Goal: Task Accomplishment & Management: Complete application form

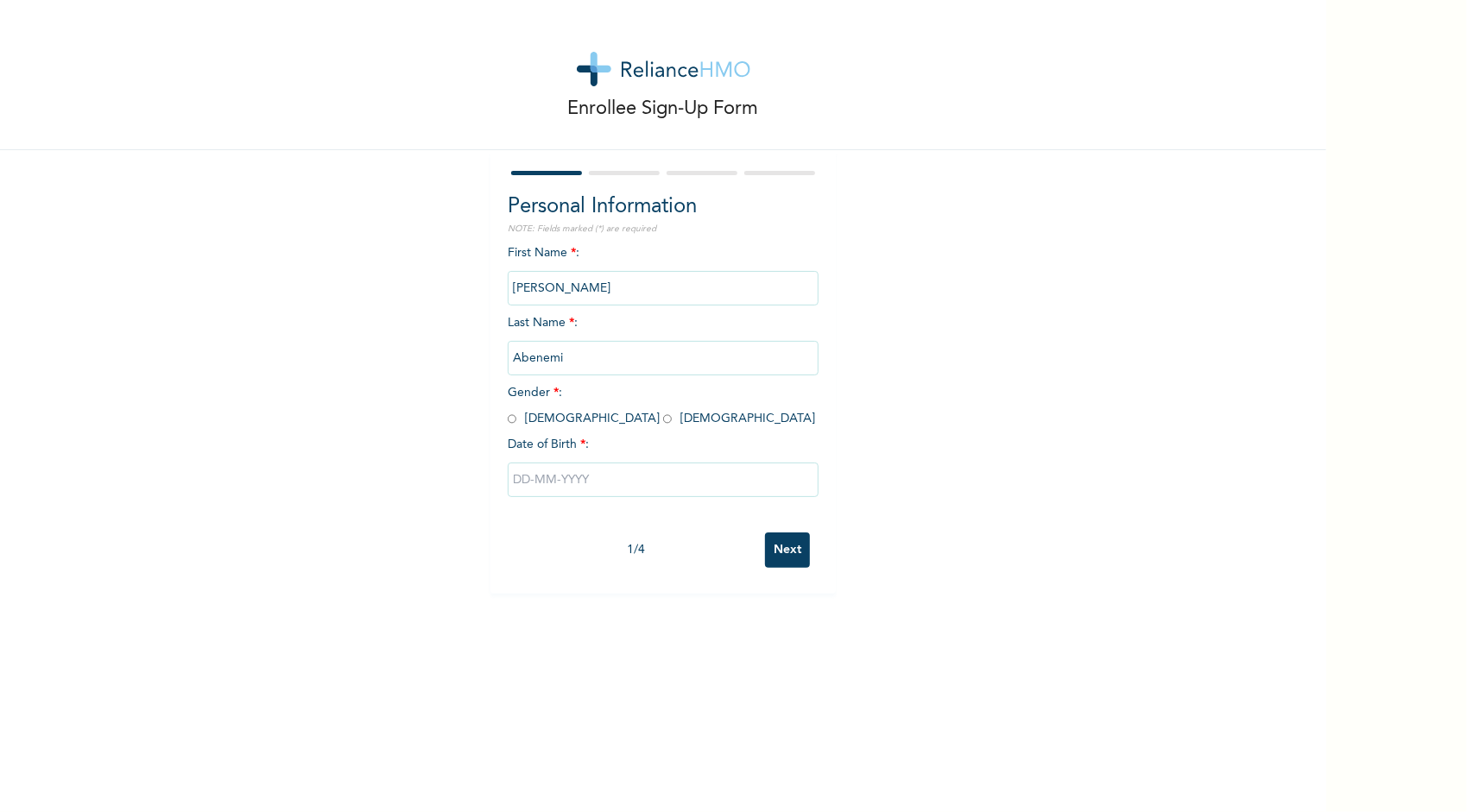
click at [507, 420] on input "radio" at bounding box center [512, 419] width 9 height 17
radio input "true"
click at [565, 485] on input "text" at bounding box center [663, 479] width 311 height 34
select select "8"
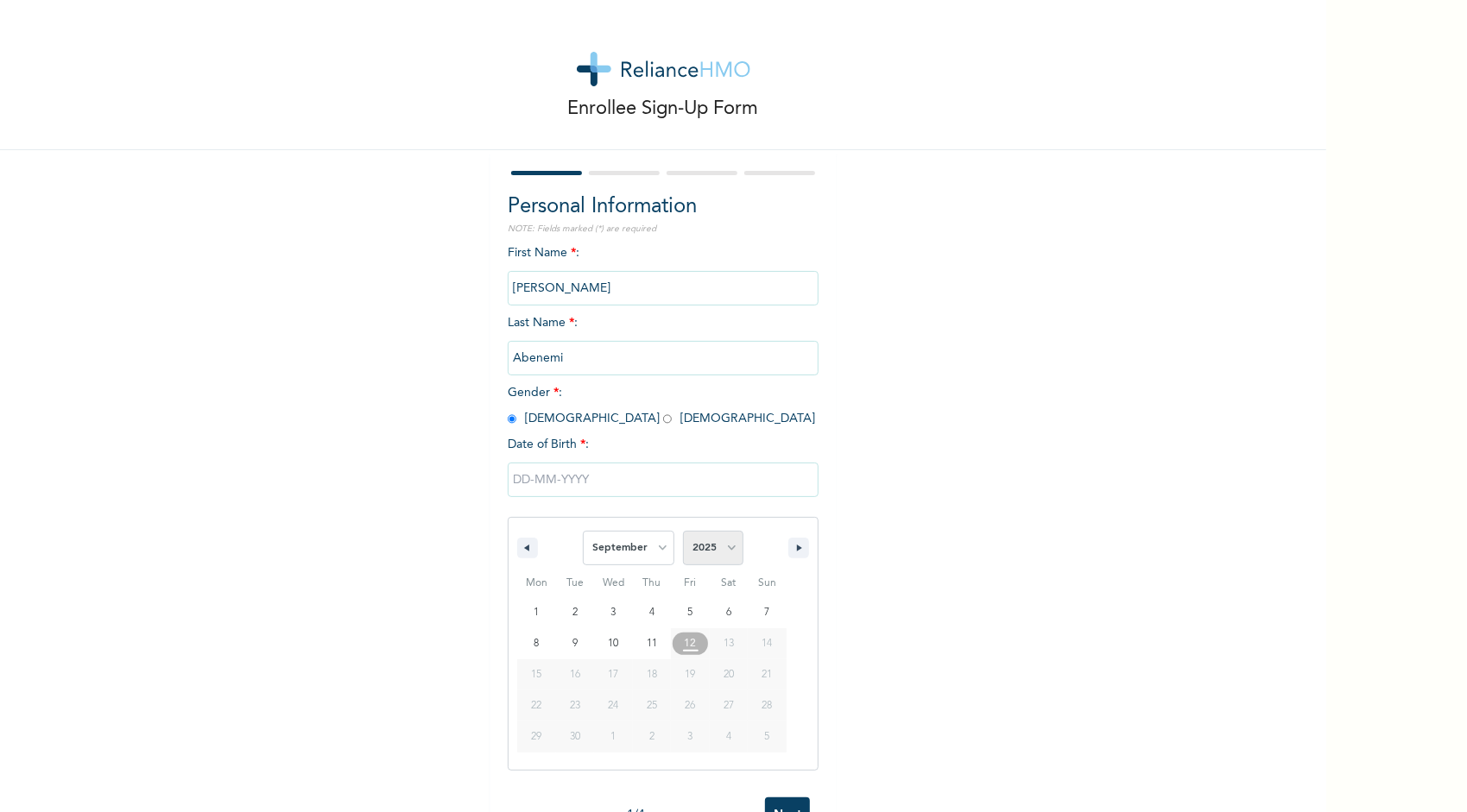
click at [720, 548] on select "2025 2024 2023 2022 2021 2020 2019 2018 2017 2016 2015 2014 2013 2012 2011 2010…" at bounding box center [713, 548] width 61 height 34
click at [741, 391] on div "First Name * : [PERSON_NAME] Last Name * : [PERSON_NAME] Gender * : [DEMOGRAPHI…" at bounding box center [663, 516] width 311 height 545
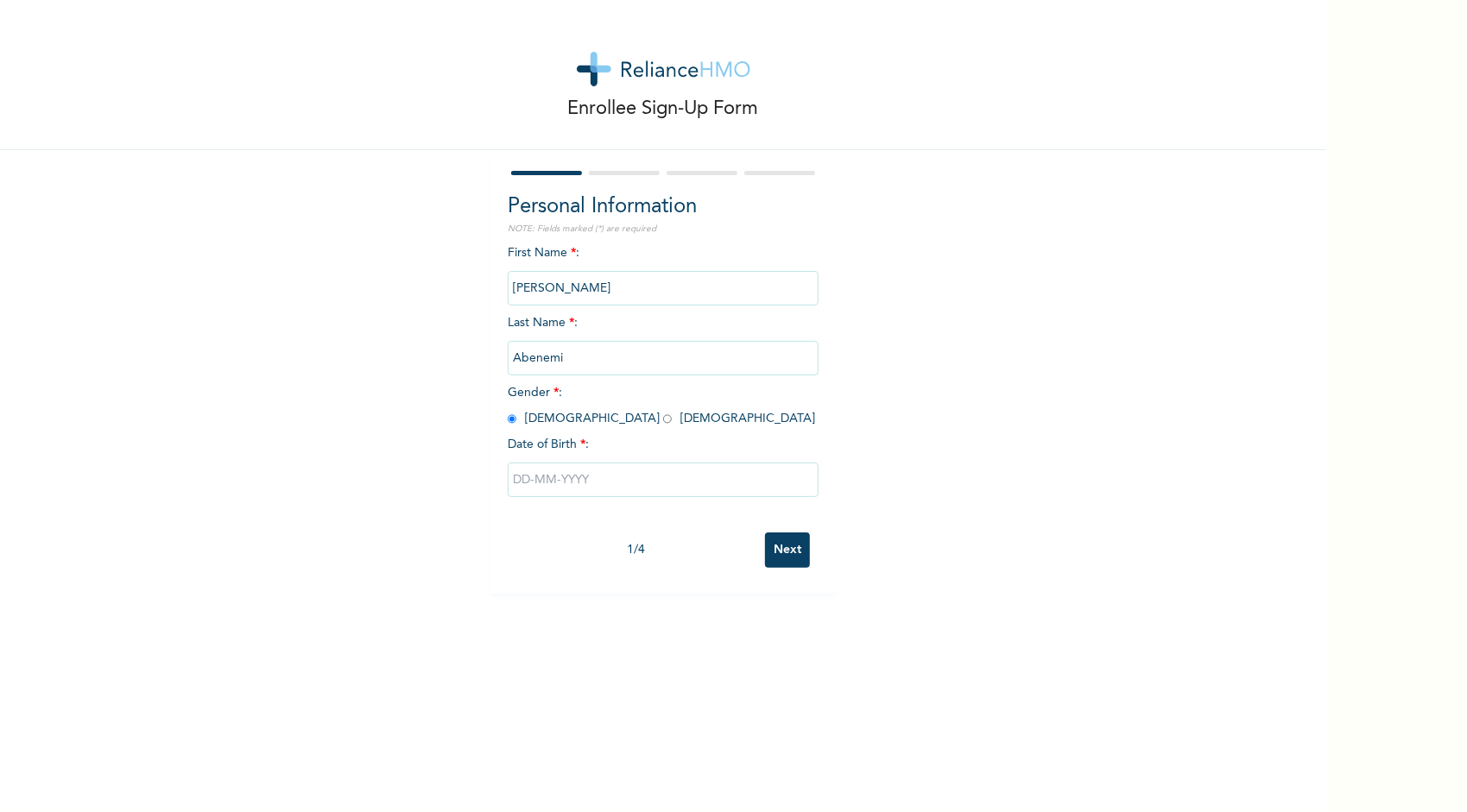
click at [659, 492] on input "text" at bounding box center [663, 479] width 311 height 34
select select "8"
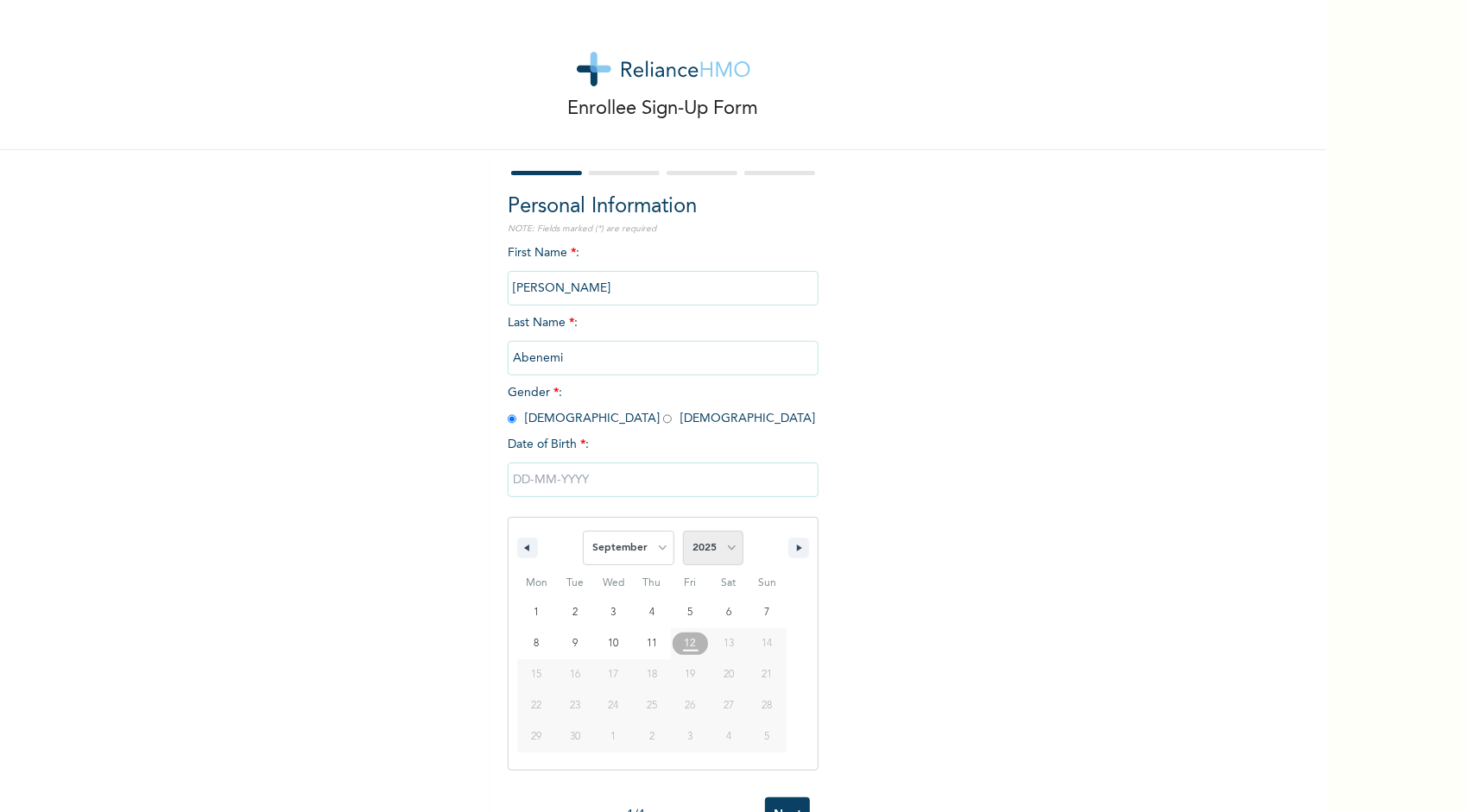
click at [730, 548] on select "2025 2024 2023 2022 2021 2020 2019 2018 2017 2016 2015 2014 2013 2012 2011 2010…" at bounding box center [713, 548] width 61 height 34
select select "1974"
click at [683, 534] on select "2025 2024 2023 2022 2021 2020 2019 2018 2017 2016 2015 2014 2013 2012 2011 2010…" at bounding box center [713, 548] width 61 height 34
click at [654, 554] on select "January February March April May June July August September October November De…" at bounding box center [629, 548] width 91 height 34
select select "7"
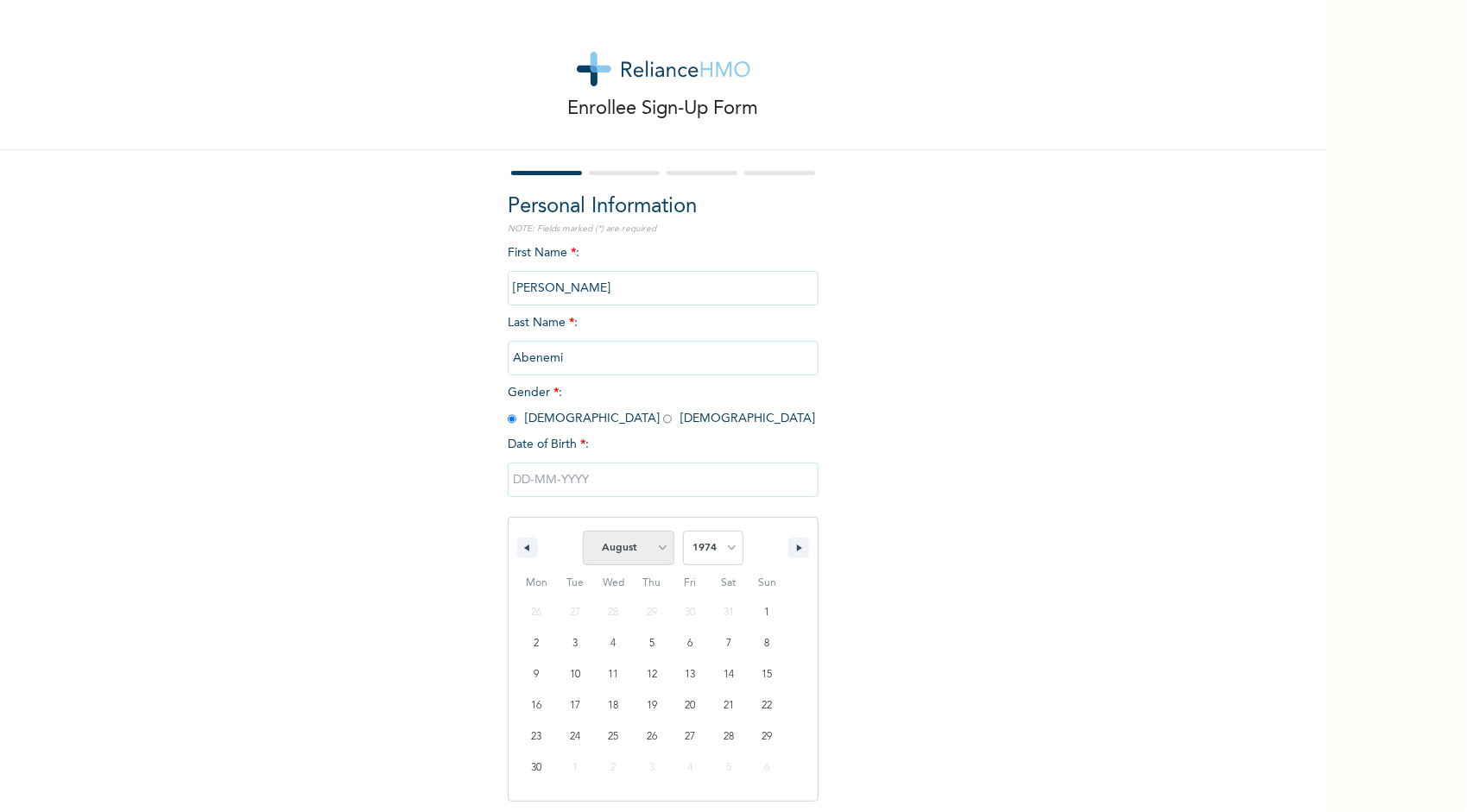
click at [583, 534] on select "January February March April May June July August September October November De…" at bounding box center [629, 548] width 91 height 34
type input "[DATE]"
click at [751, 682] on div "Enrollee Sign-Up Form Personal Information NOTE: Fields marked (*) are required…" at bounding box center [663, 406] width 1327 height 812
click at [777, 547] on input "Next" at bounding box center [787, 550] width 45 height 35
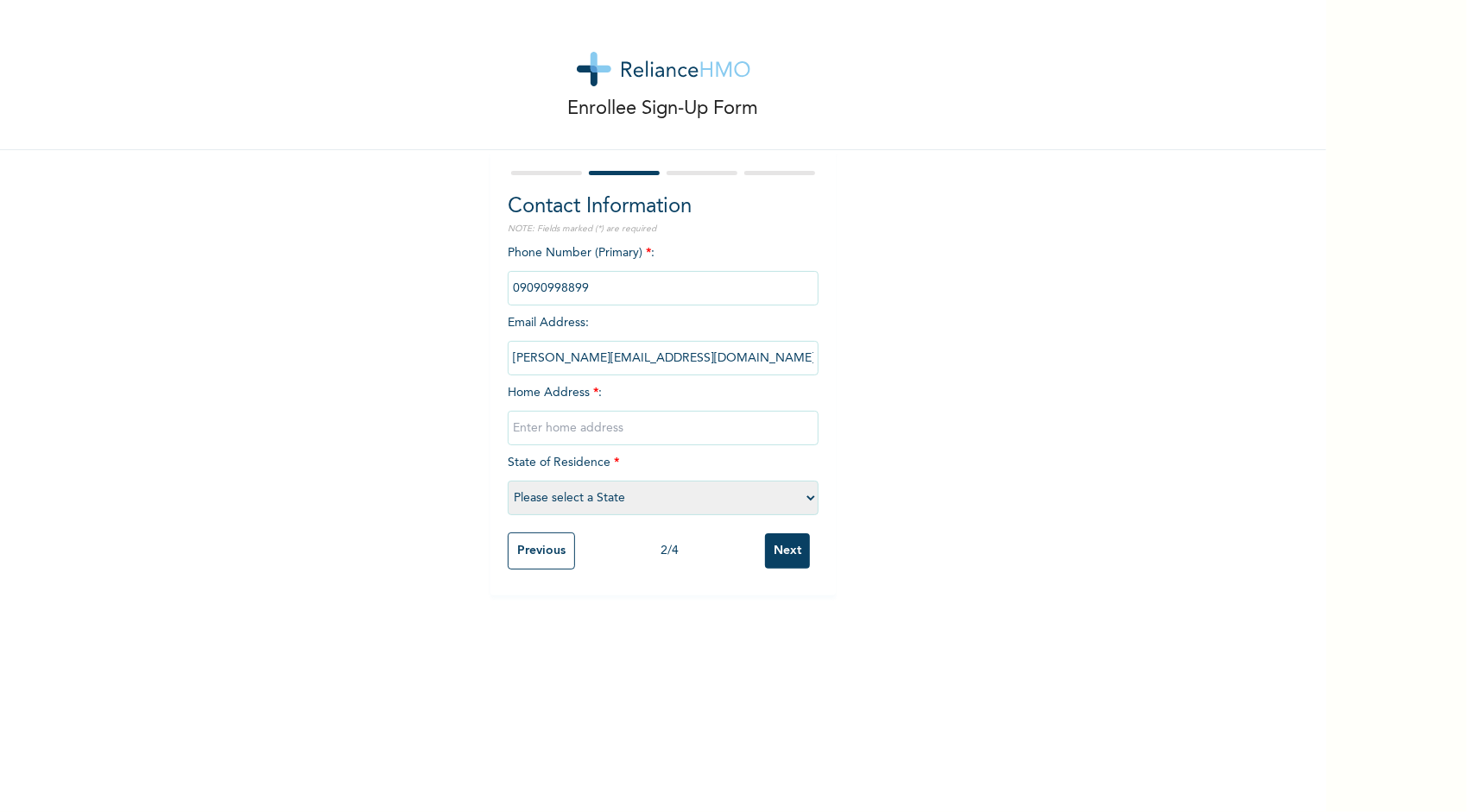
drag, startPoint x: 593, startPoint y: 283, endPoint x: 441, endPoint y: 288, distance: 152.1
click at [441, 288] on div "Enrollee Sign-Up Form Contact Information NOTE: Fields marked (*) are required …" at bounding box center [663, 298] width 1327 height 596
drag, startPoint x: 441, startPoint y: 288, endPoint x: 622, endPoint y: 289, distance: 181.0
click at [622, 289] on input "phone" at bounding box center [663, 288] width 311 height 34
click at [572, 288] on input "phone" at bounding box center [663, 288] width 311 height 34
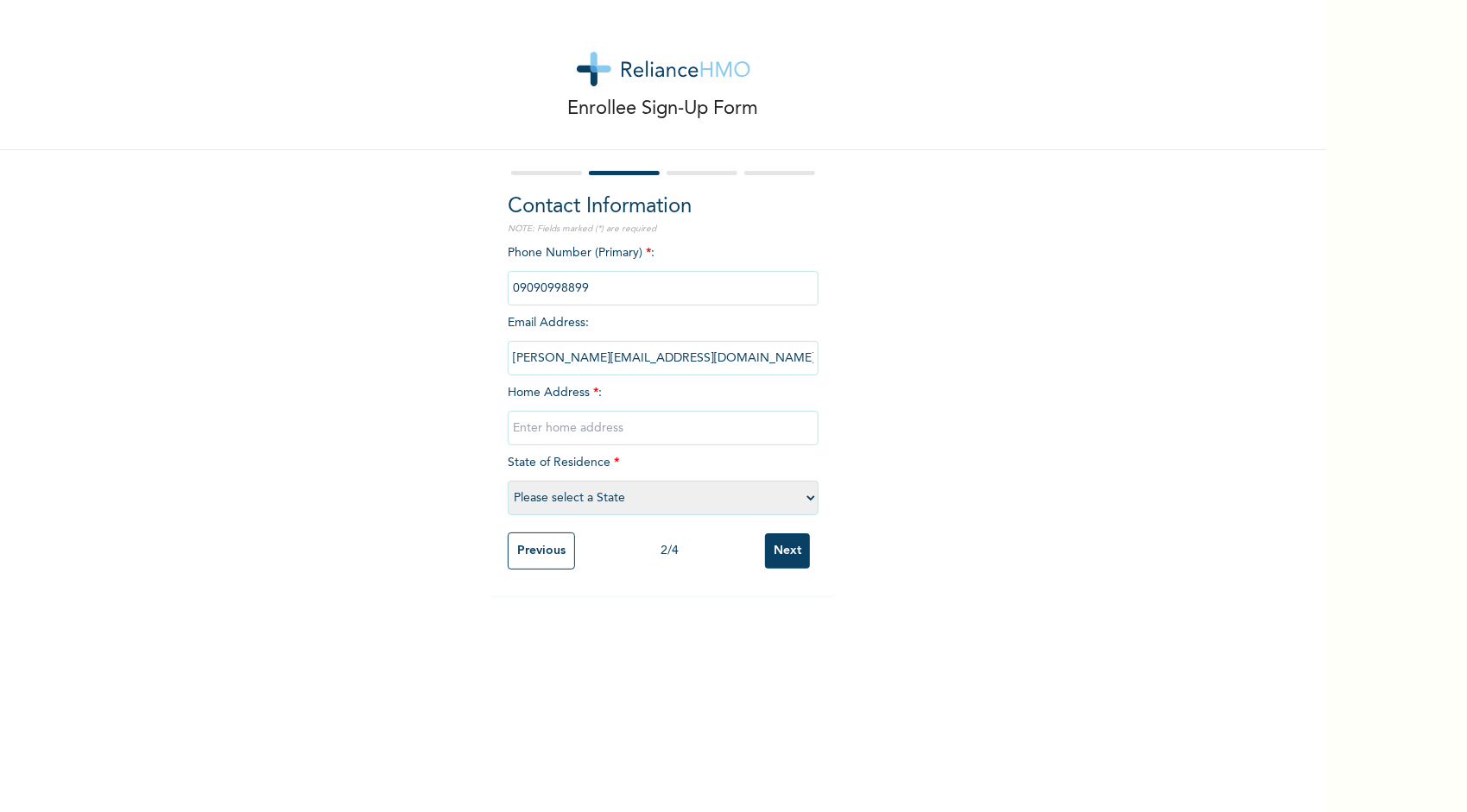
click at [586, 284] on input "phone" at bounding box center [663, 288] width 311 height 34
click at [593, 289] on input "phone" at bounding box center [663, 288] width 311 height 34
click at [578, 291] on input "phone" at bounding box center [663, 288] width 311 height 34
click at [543, 290] on input "phone" at bounding box center [663, 288] width 311 height 34
drag, startPoint x: 593, startPoint y: 458, endPoint x: 586, endPoint y: 447, distance: 13.0
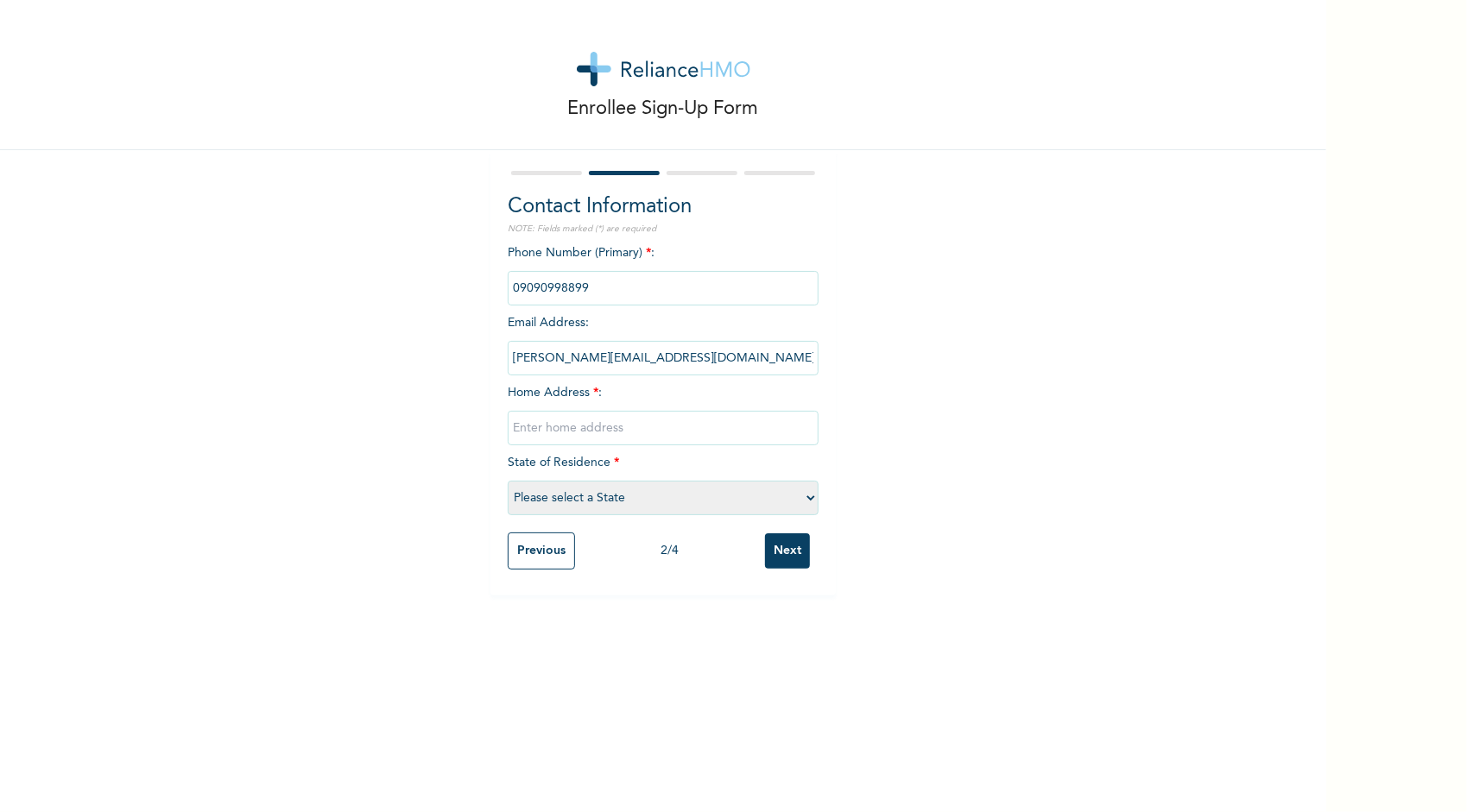
click at [593, 457] on span "State of Residence * Please select a State [PERSON_NAME] (FCT) [PERSON_NAME] Ib…" at bounding box center [663, 480] width 311 height 47
drag, startPoint x: 585, startPoint y: 439, endPoint x: 579, endPoint y: 406, distance: 33.5
click at [585, 439] on input "text" at bounding box center [663, 428] width 311 height 34
click at [558, 274] on input "phone" at bounding box center [663, 288] width 311 height 34
click at [559, 285] on input "phone" at bounding box center [663, 288] width 311 height 34
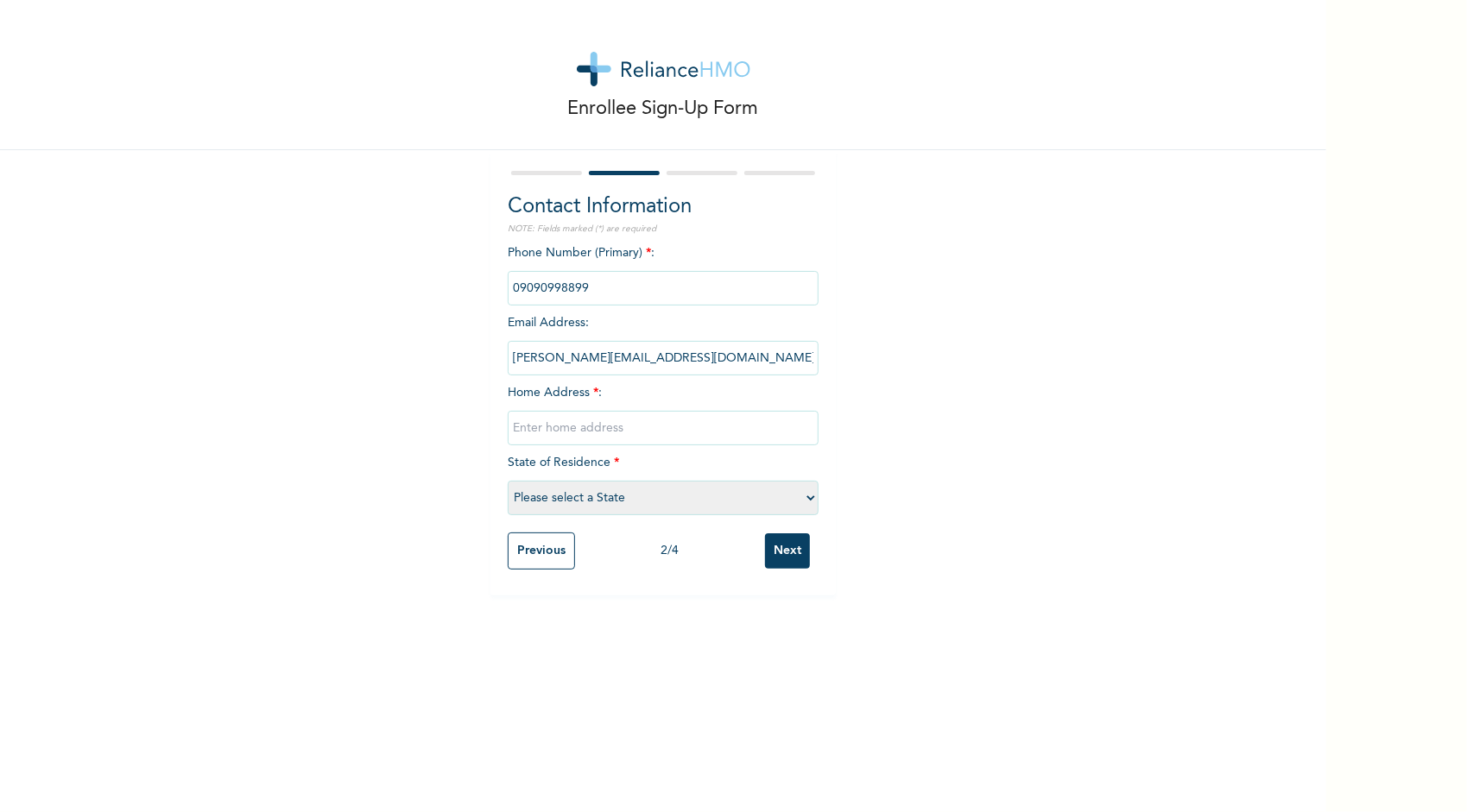
click at [576, 287] on input "phone" at bounding box center [663, 288] width 311 height 34
click at [629, 407] on div "Phone Number (Primary) * : Email Address : [PERSON_NAME][EMAIL_ADDRESS][DOMAIN_…" at bounding box center [663, 384] width 311 height 280
click at [628, 392] on div "Phone Number (Primary) * : Email Address : [PERSON_NAME][EMAIL_ADDRESS][DOMAIN_…" at bounding box center [663, 384] width 311 height 280
click at [628, 435] on input "text" at bounding box center [663, 428] width 311 height 34
type input "14 peculiar estate, [GEOGRAPHIC_DATA]-olomu, [GEOGRAPHIC_DATA], [GEOGRAPHIC_DAT…"
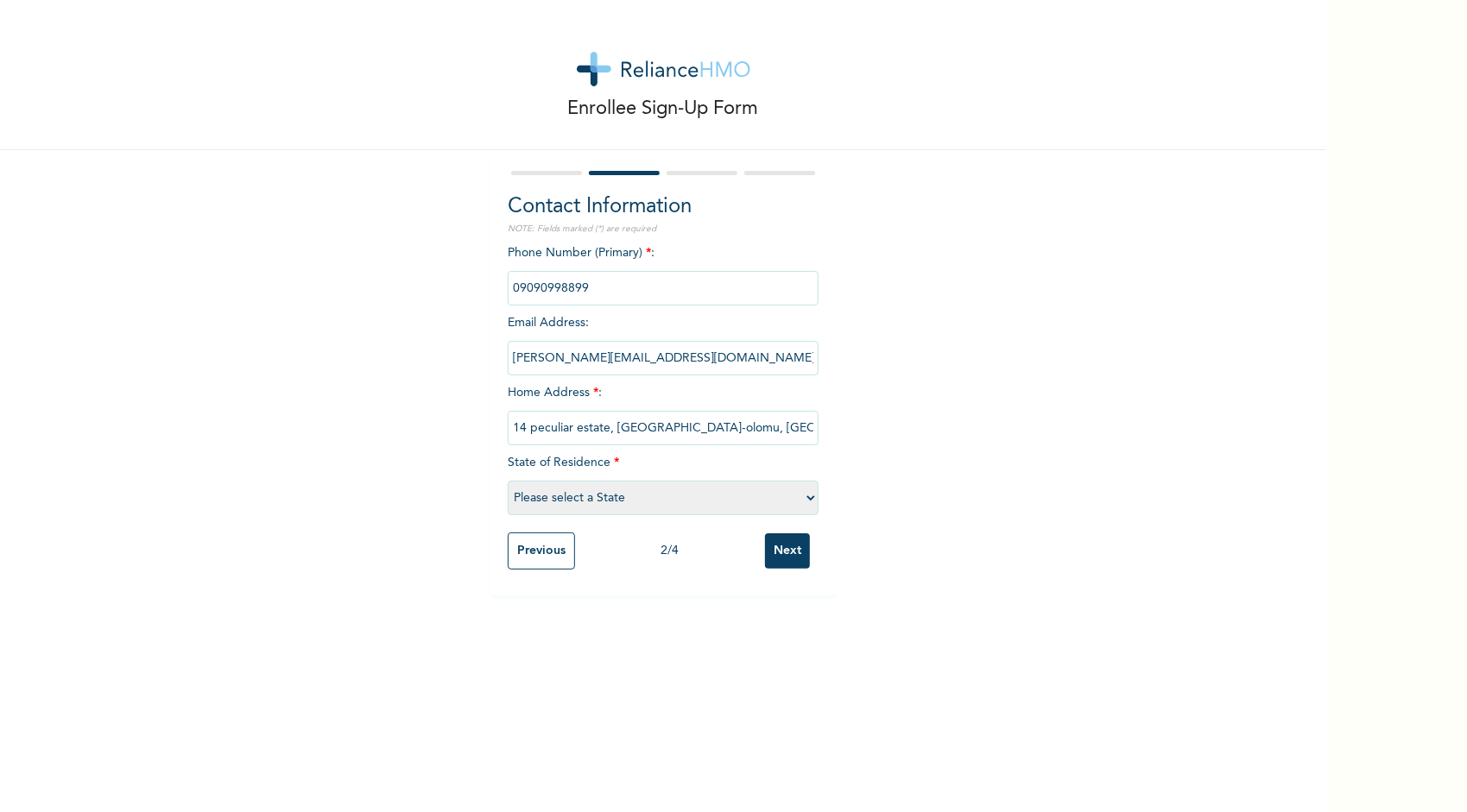
click at [642, 499] on select "Please select a State [PERSON_NAME] (FCT) [PERSON_NAME] Ibom [GEOGRAPHIC_DATA] …" at bounding box center [663, 498] width 311 height 34
select select "25"
click at [507, 482] on select "Please select a State [PERSON_NAME] (FCT) [PERSON_NAME] Ibom [GEOGRAPHIC_DATA] …" at bounding box center [663, 498] width 311 height 34
click at [723, 313] on div "Phone Number (Primary) * : Email Address : [PERSON_NAME][EMAIL_ADDRESS][DOMAIN_…" at bounding box center [663, 384] width 311 height 280
click at [708, 291] on input "phone" at bounding box center [663, 288] width 311 height 34
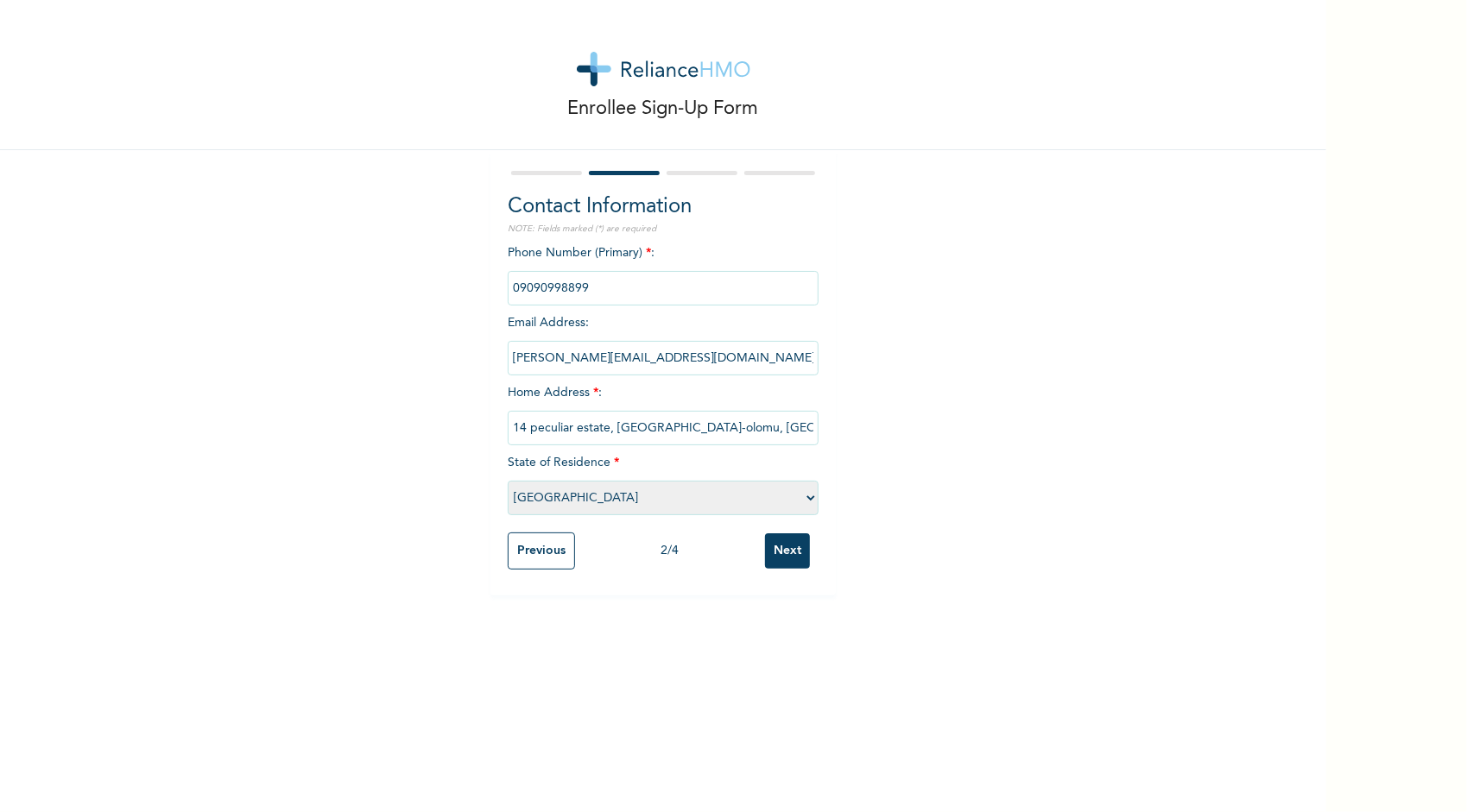
drag, startPoint x: 587, startPoint y: 285, endPoint x: 572, endPoint y: 288, distance: 15.3
click at [572, 288] on input "phone" at bounding box center [663, 288] width 311 height 34
drag, startPoint x: 573, startPoint y: 288, endPoint x: 498, endPoint y: 290, distance: 75.0
click at [498, 290] on div "Contact Information NOTE: Fields marked (*) are required Phone Number (Primary)…" at bounding box center [663, 372] width 345 height 445
drag, startPoint x: 498, startPoint y: 290, endPoint x: 428, endPoint y: 295, distance: 70.2
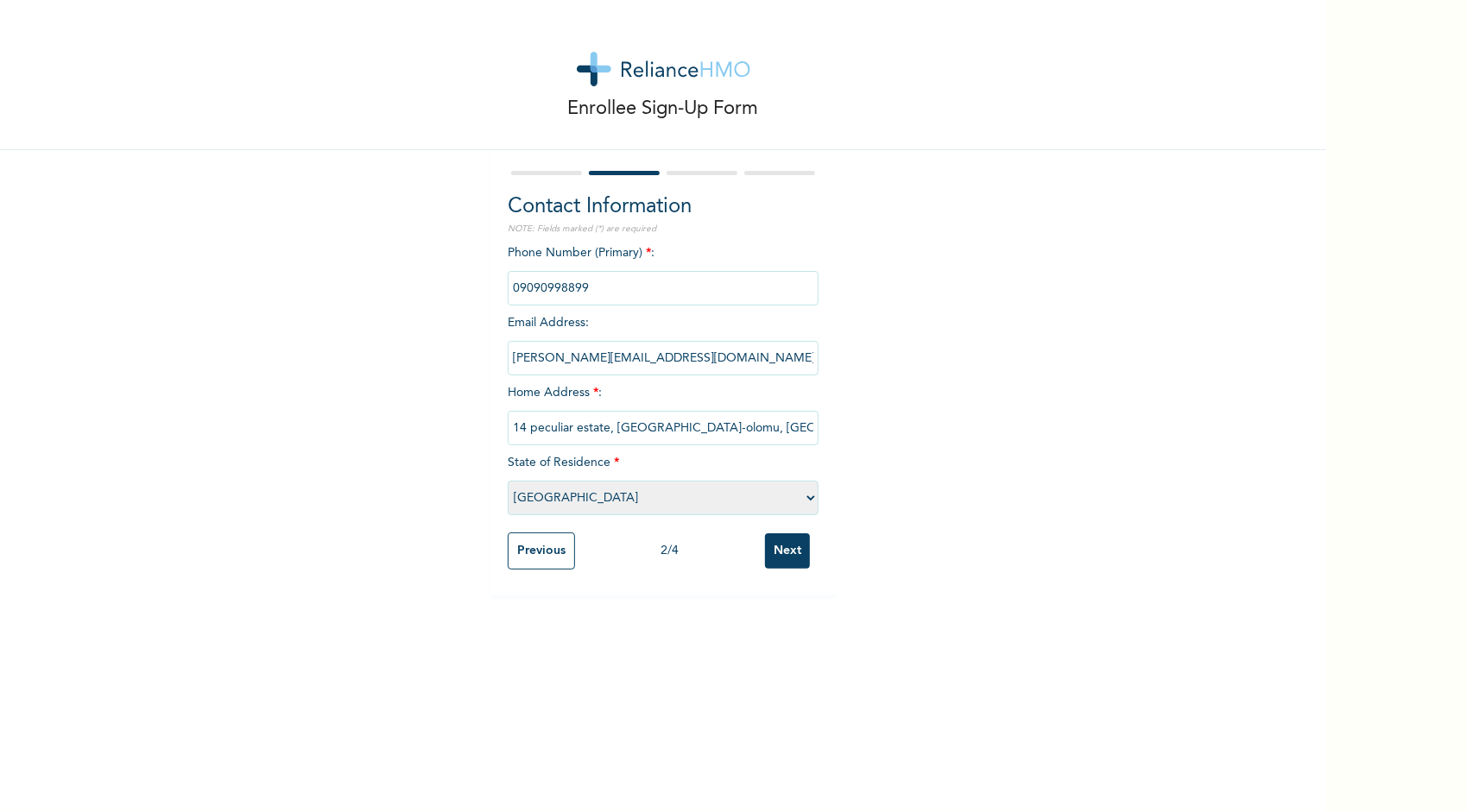
click at [431, 295] on div "Enrollee Sign-Up Form Contact Information NOTE: Fields marked (*) are required …" at bounding box center [663, 298] width 1327 height 596
click at [887, 374] on div "Enrollee Sign-Up Form Contact Information NOTE: Fields marked (*) are required …" at bounding box center [663, 298] width 1327 height 596
click at [793, 567] on input "Next" at bounding box center [787, 551] width 45 height 35
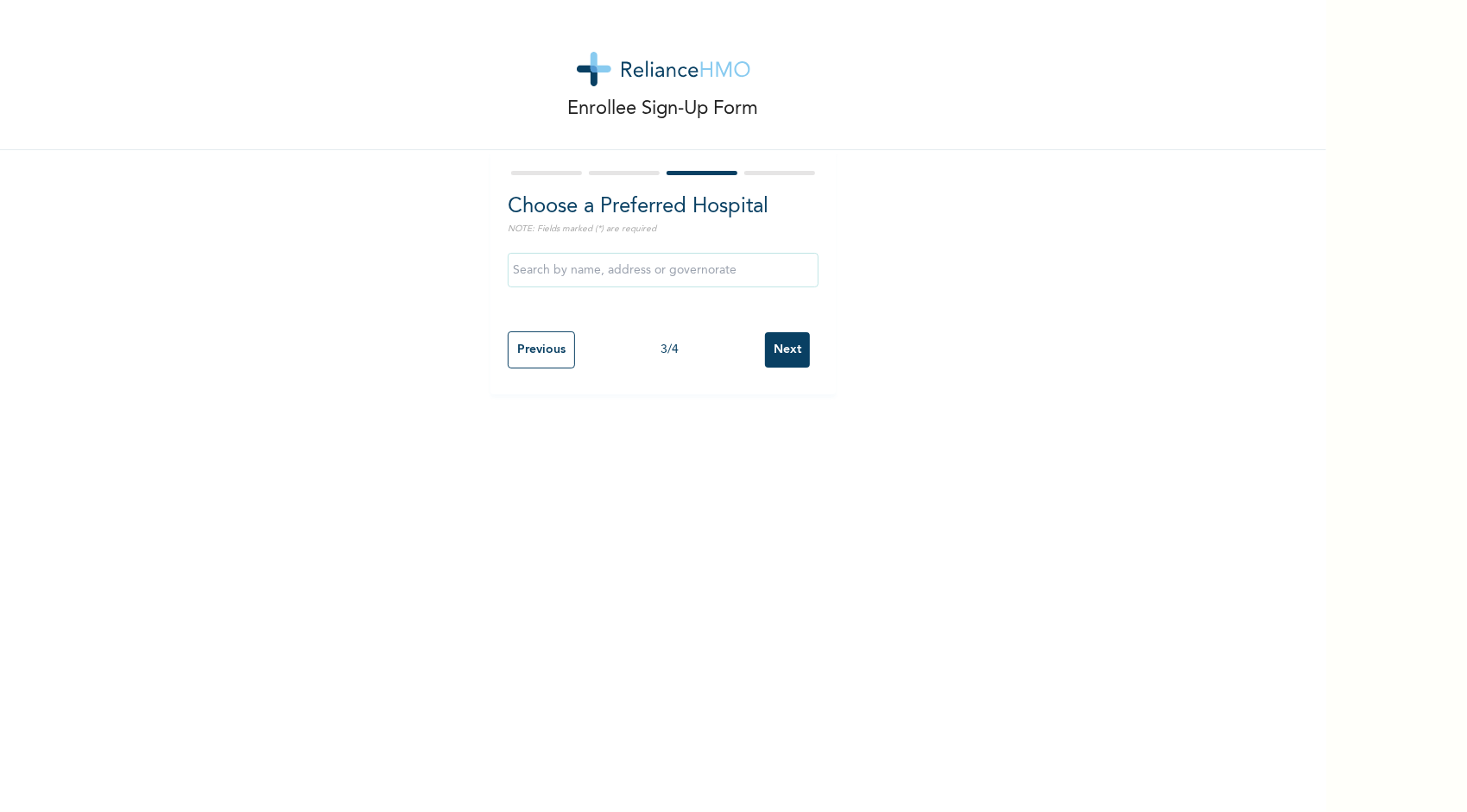
click at [639, 273] on input "text" at bounding box center [663, 269] width 311 height 34
click at [342, 303] on div "Enrollee Sign-Up Form Choose a Preferred Hospital NOTE: Fields marked (*) are r…" at bounding box center [663, 197] width 1327 height 394
